Goal: Find specific page/section: Find specific page/section

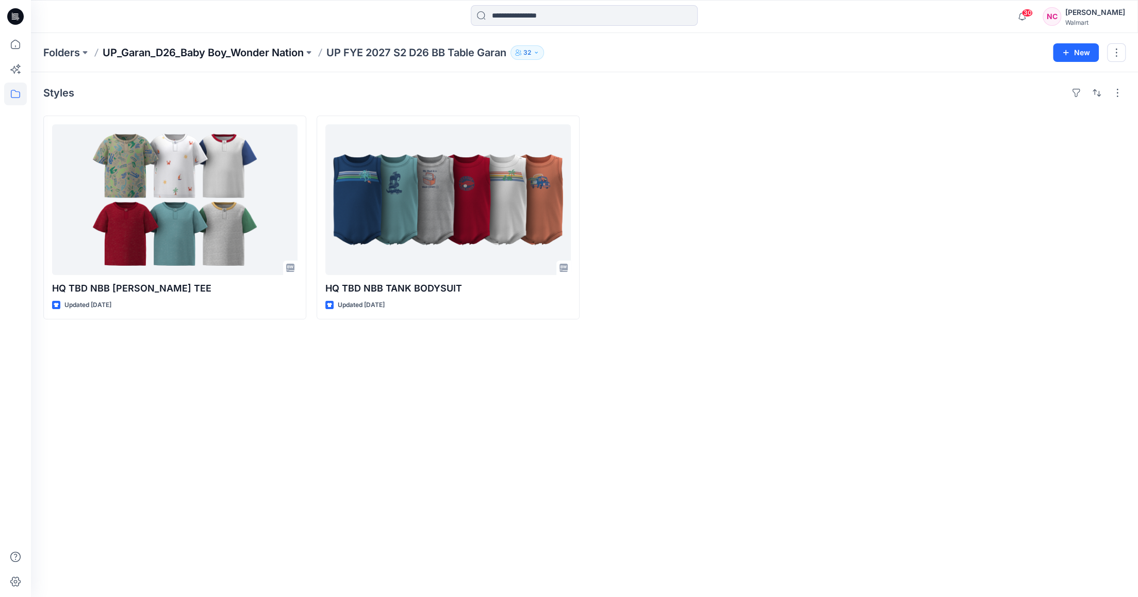
click at [282, 48] on p "UP_Garan_D26_Baby Boy_Wonder Nation" at bounding box center [203, 52] width 201 height 14
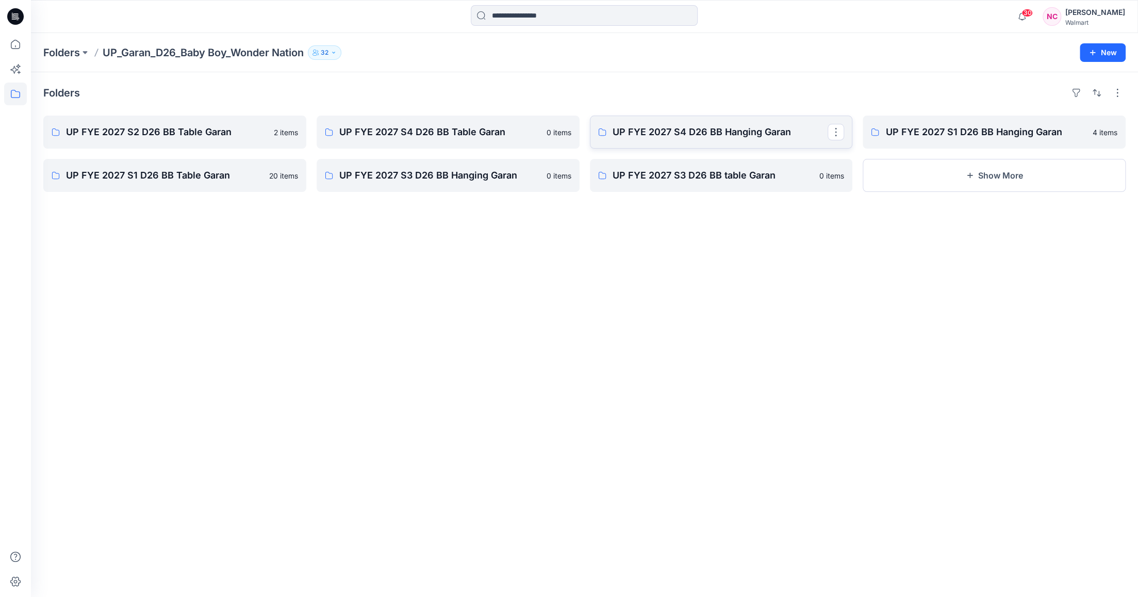
click at [668, 137] on p "UP FYE 2027 S4 D26 BB Hanging Garan" at bounding box center [721, 132] width 216 height 14
click at [939, 169] on button "Show More" at bounding box center [994, 175] width 263 height 33
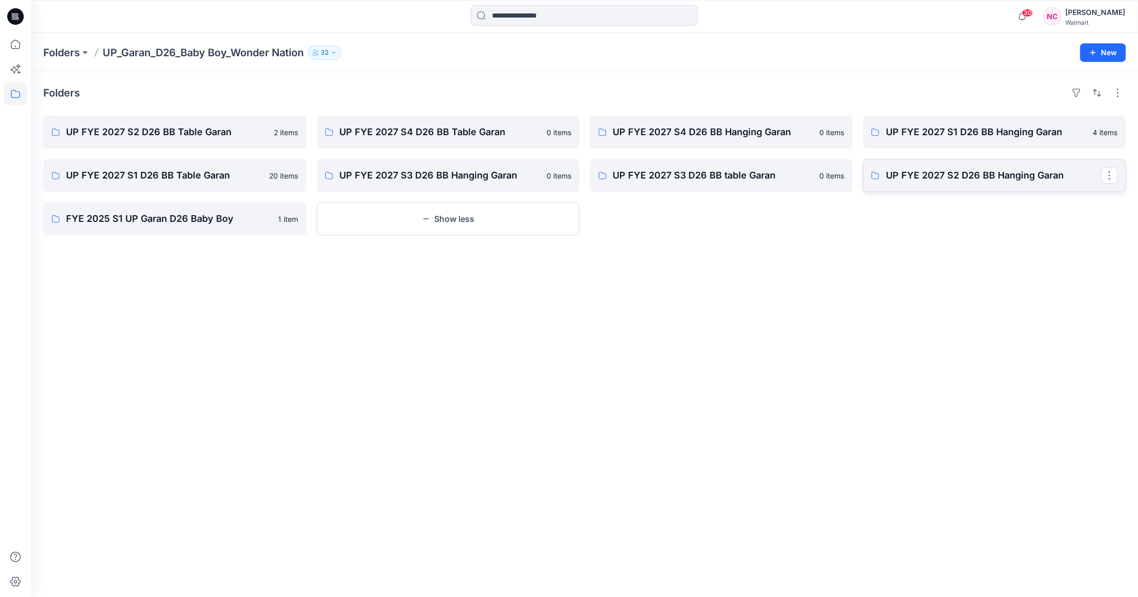
click at [921, 178] on p "UP FYE 2027 S2 D26 BB Hanging Garan" at bounding box center [993, 175] width 216 height 14
click at [194, 58] on p "UP_Garan_D26_Baby Boy_Wonder Nation" at bounding box center [203, 52] width 201 height 14
click at [64, 56] on p "Folders" at bounding box center [61, 52] width 37 height 14
